Goal: Information Seeking & Learning: Learn about a topic

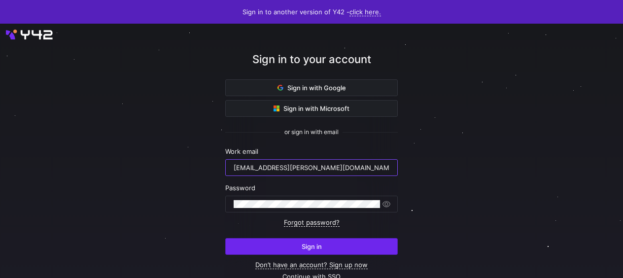
click at [320, 243] on span "Sign in" at bounding box center [312, 247] width 20 height 8
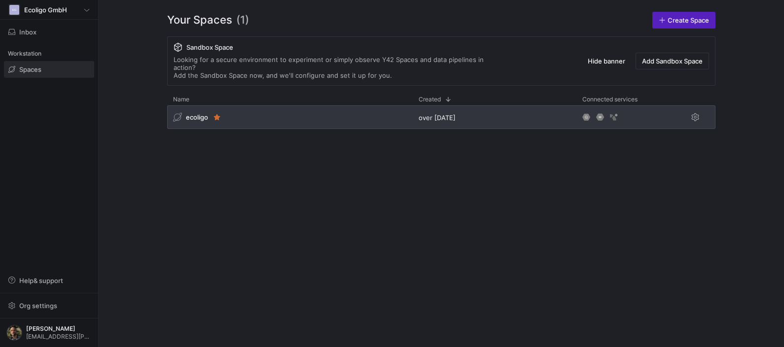
click at [257, 115] on div "ecoligo" at bounding box center [289, 117] width 245 height 24
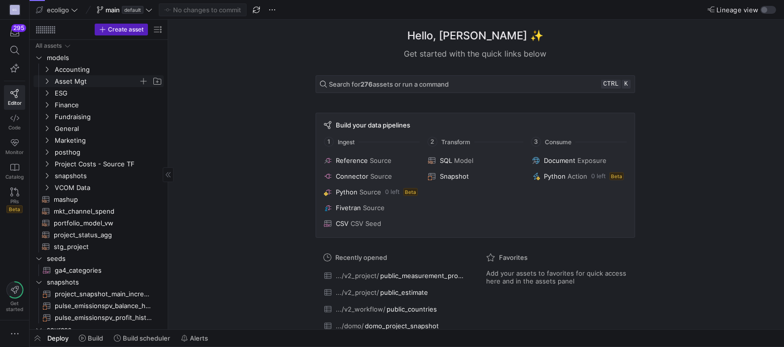
click at [46, 79] on icon "Press SPACE to select this row." at bounding box center [47, 81] width 2 height 5
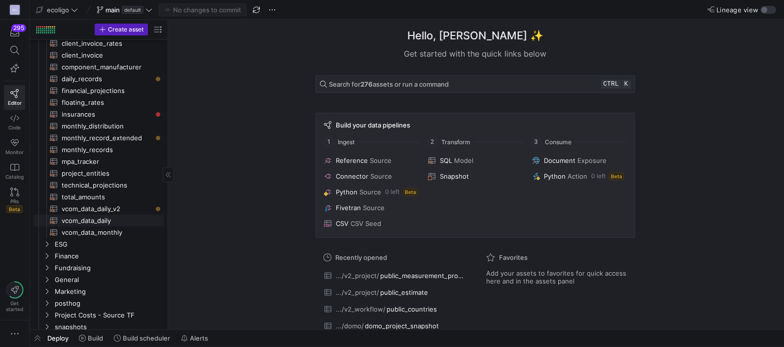
scroll to position [74, 0]
click at [50, 254] on y42-icon "Press SPACE to select this row." at bounding box center [47, 256] width 8 height 8
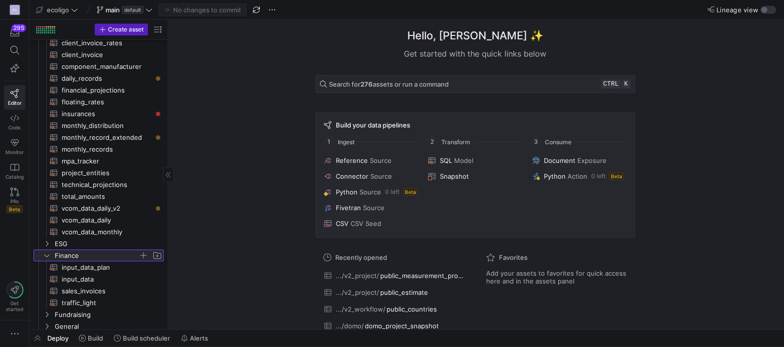
click at [50, 254] on y42-icon at bounding box center [47, 256] width 8 height 8
click at [48, 269] on icon "Press SPACE to select this row." at bounding box center [46, 268] width 7 height 6
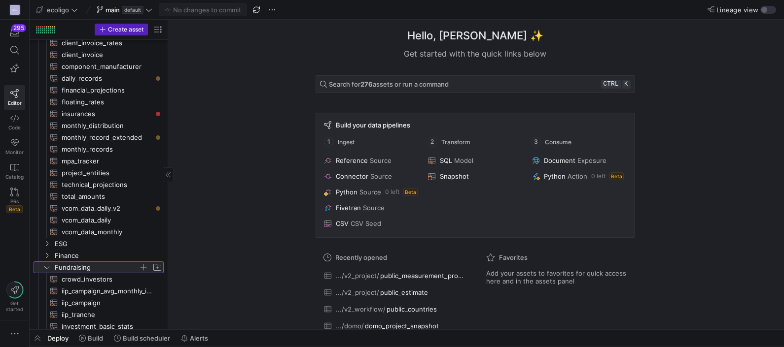
click at [48, 269] on icon at bounding box center [46, 268] width 7 height 6
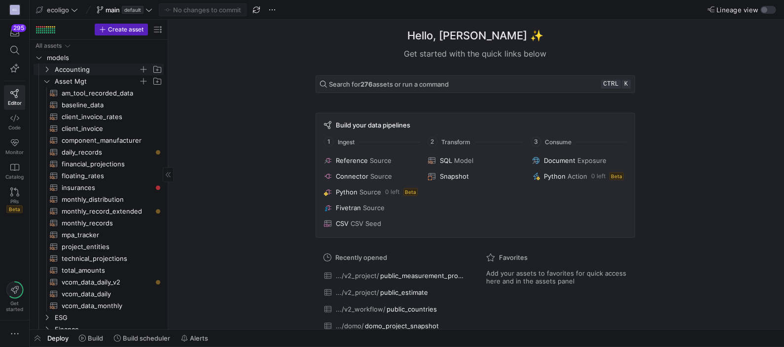
click at [46, 67] on icon "Press SPACE to select this row." at bounding box center [46, 70] width 7 height 6
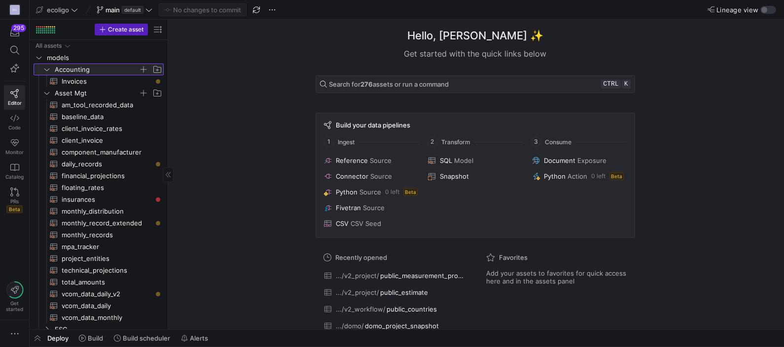
click at [46, 67] on icon at bounding box center [46, 70] width 7 height 6
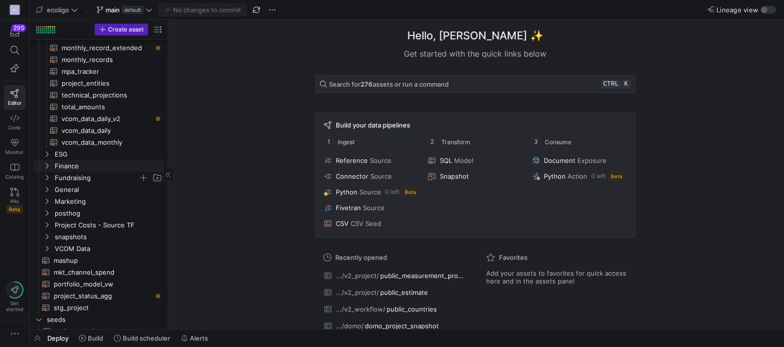
scroll to position [165, 0]
click at [70, 262] on span "mashup​​​​​​​​​​" at bounding box center [103, 259] width 99 height 11
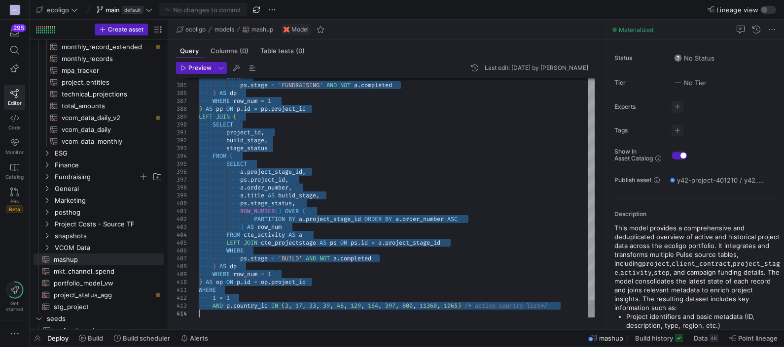
drag, startPoint x: 200, startPoint y: 91, endPoint x: 462, endPoint y: 365, distance: 380.0
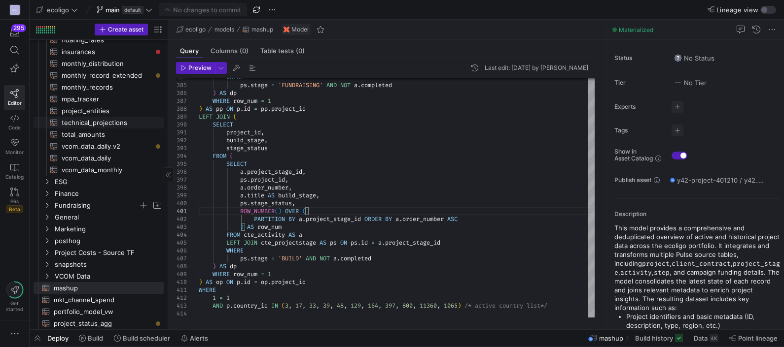
scroll to position [136, 0]
click at [99, 88] on span "monthly_records​​​​​​​​​​" at bounding box center [107, 87] width 91 height 11
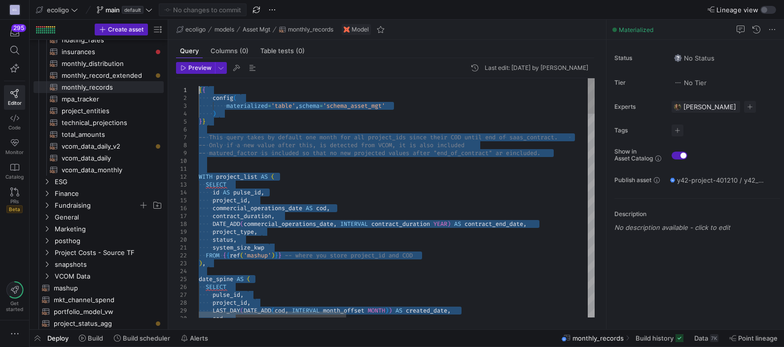
drag, startPoint x: 314, startPoint y: 291, endPoint x: 111, endPoint y: -64, distance: 409.1
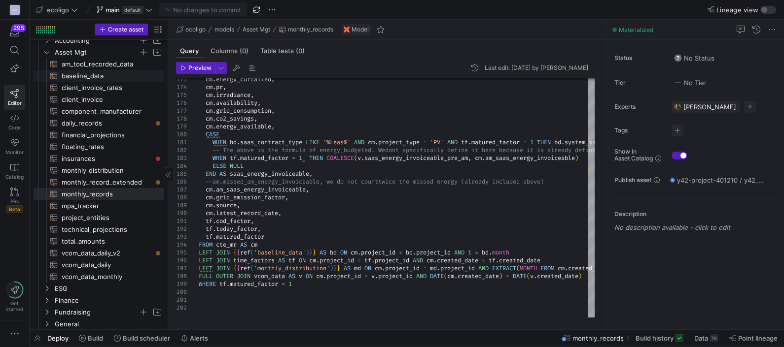
scroll to position [28, 0]
click at [86, 75] on span "baseline_data​​​​​​​​​​" at bounding box center [107, 77] width 91 height 11
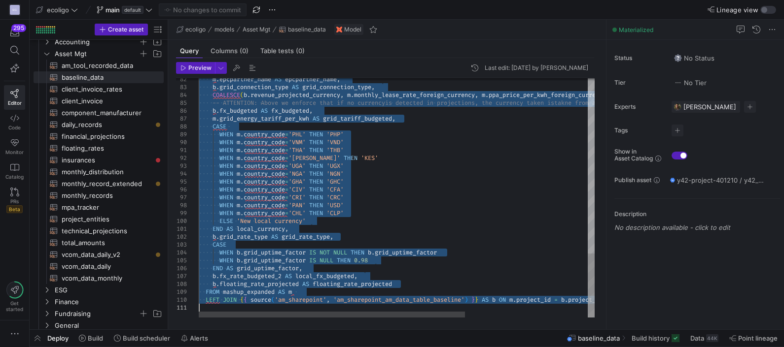
drag, startPoint x: 205, startPoint y: 90, endPoint x: 426, endPoint y: 359, distance: 348.8
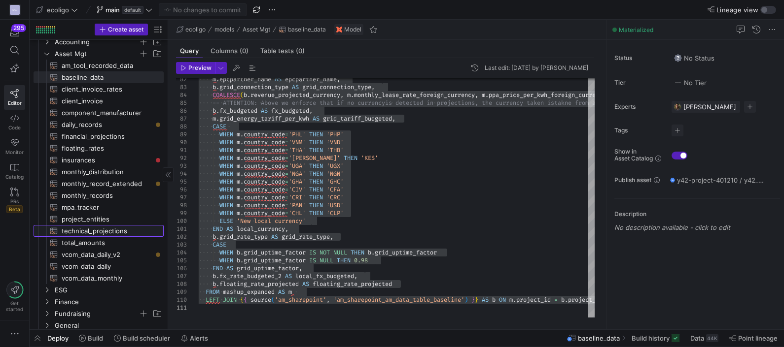
click at [99, 231] on span "technical_projections​​​​​​​​​​" at bounding box center [107, 231] width 91 height 11
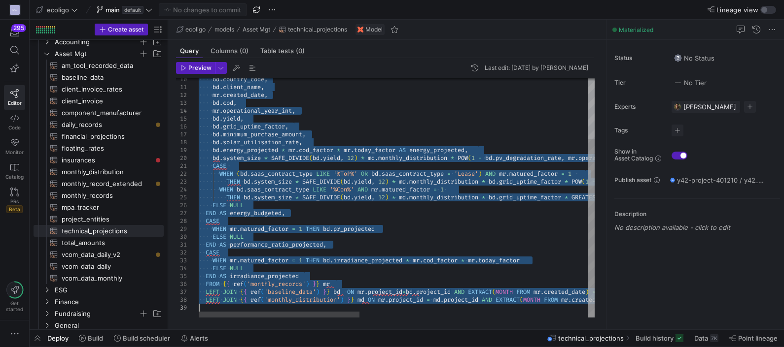
drag, startPoint x: 212, startPoint y: 88, endPoint x: 466, endPoint y: 369, distance: 378.3
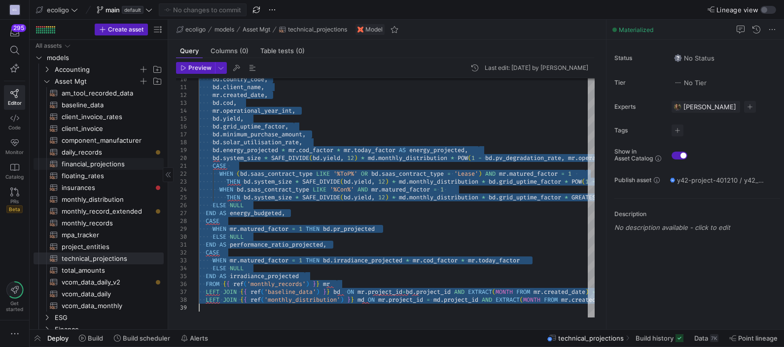
click at [96, 162] on span "financial_projections​​​​​​​​​​" at bounding box center [107, 164] width 91 height 11
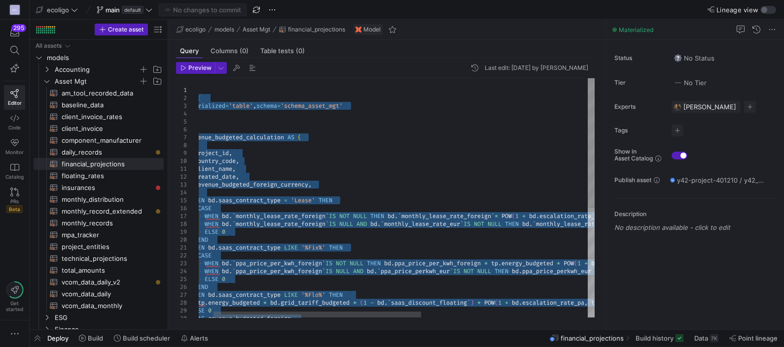
drag, startPoint x: 539, startPoint y: 303, endPoint x: 146, endPoint y: -18, distance: 507.2
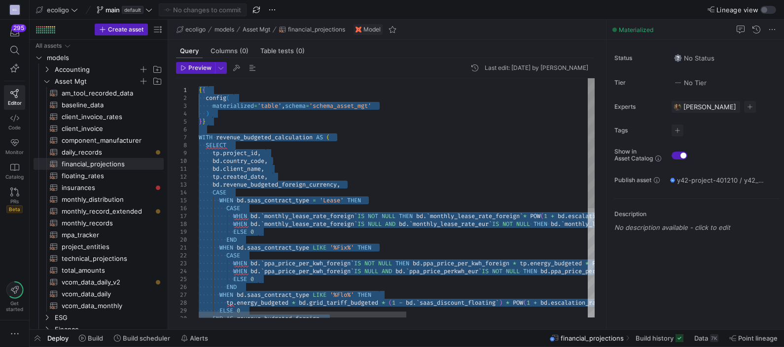
click at [516, 200] on div "ELSE 0 END WHEN bd . saas_contract_type LIKE '%Flo%' THEN tp . energy_budgeted …" at bounding box center [569, 298] width 741 height 440
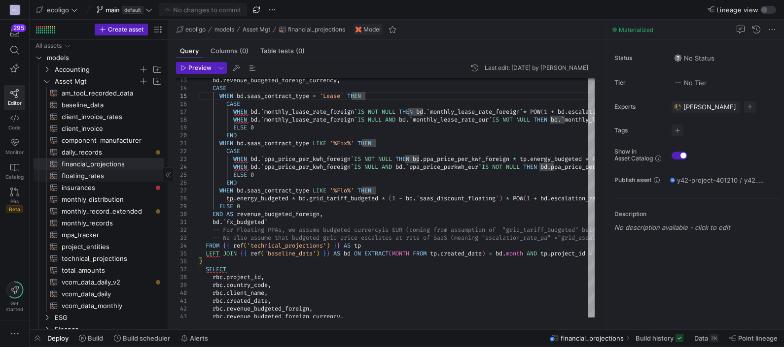
click at [81, 177] on span "floating_rates​​​​​​​​​​" at bounding box center [107, 176] width 91 height 11
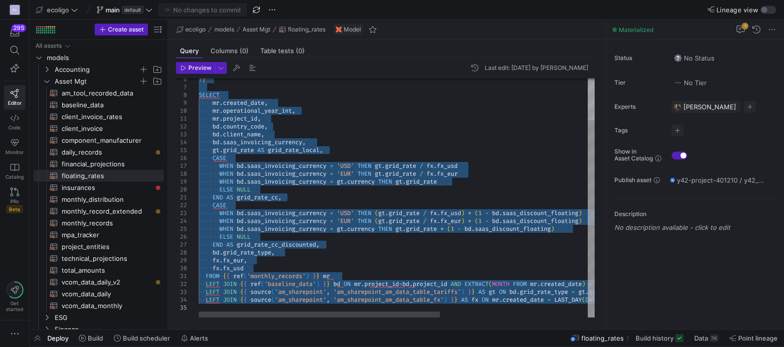
drag, startPoint x: 207, startPoint y: 93, endPoint x: 501, endPoint y: 325, distance: 374.5
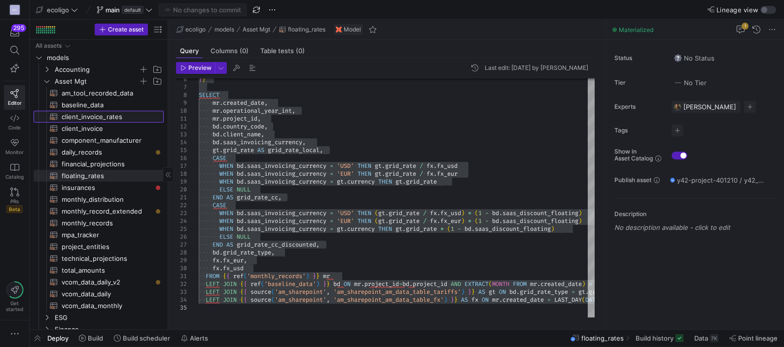
click at [94, 112] on span "client_invoice_rates​​​​​​​​​​" at bounding box center [107, 116] width 91 height 11
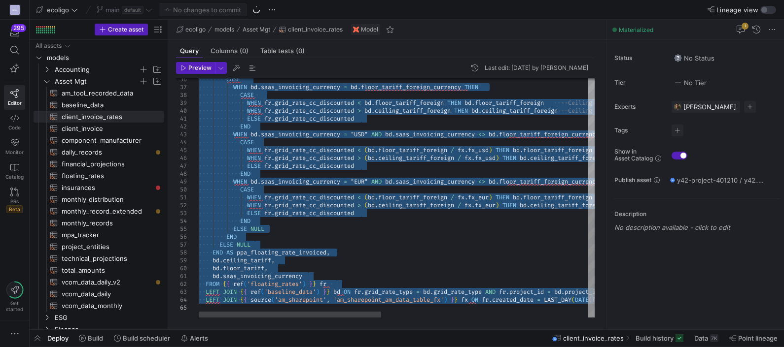
drag, startPoint x: 205, startPoint y: 90, endPoint x: 487, endPoint y: 339, distance: 376.5
click at [247, 168] on div "CASE WHEN bd . saas_invoicing_currency = bd . floor_tariff_foreign_currency THE…" at bounding box center [621, 55] width 844 height 526
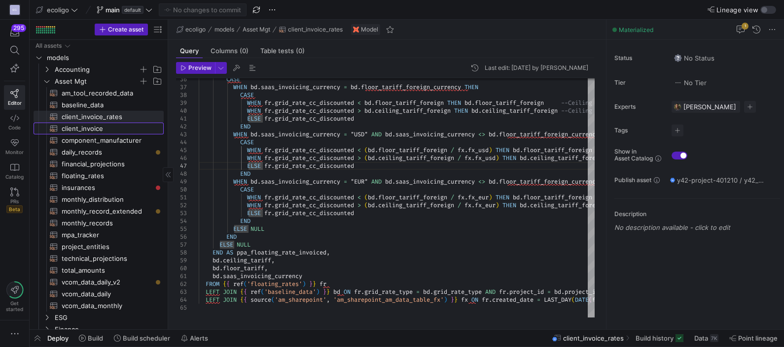
click at [84, 125] on span "client_invoice​​​​​​​​​​" at bounding box center [107, 128] width 91 height 11
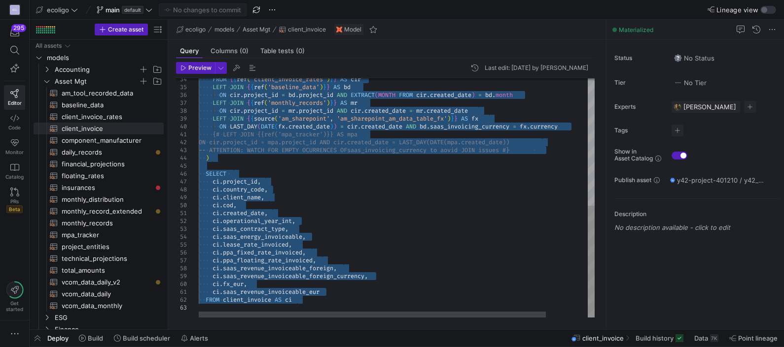
drag, startPoint x: 205, startPoint y: 91, endPoint x: 531, endPoint y: 379, distance: 434.7
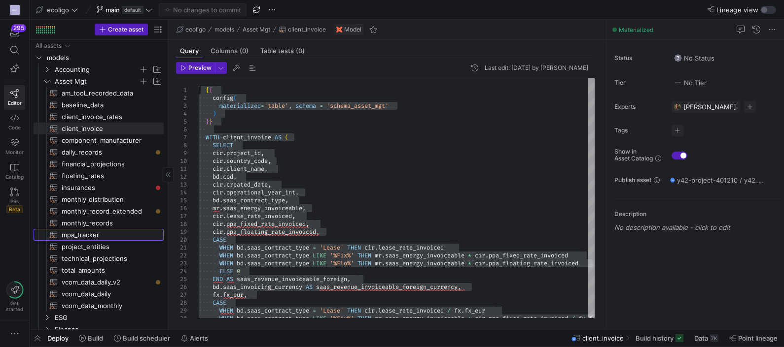
click at [84, 237] on span "mpa_tracker​​​​​​​​​​" at bounding box center [107, 235] width 91 height 11
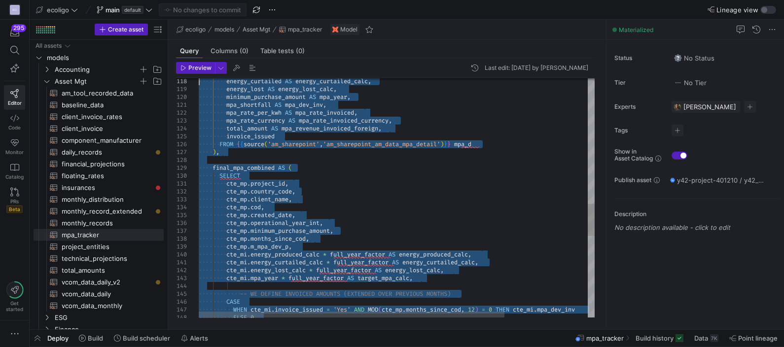
type textarea "{{ config( materialized='table',schema='schema_asset_mgt' ) }} WITH cte_mpa_act…"
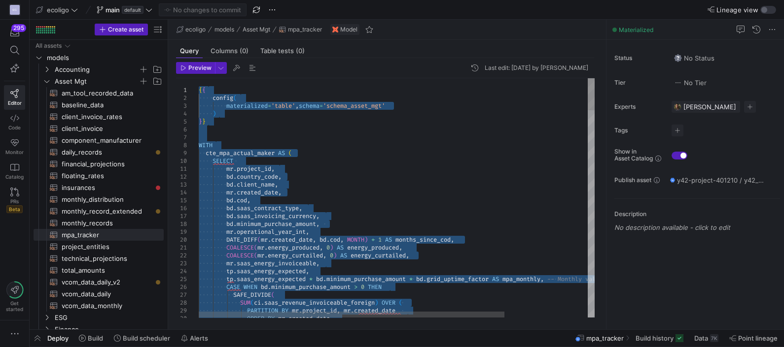
drag, startPoint x: 370, startPoint y: 302, endPoint x: 139, endPoint y: -54, distance: 423.7
